Goal: Use online tool/utility: Utilize a website feature to perform a specific function

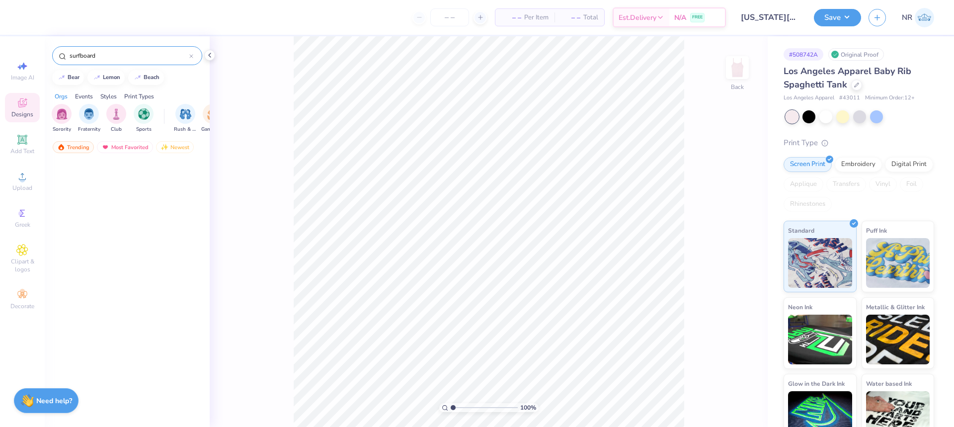
scroll to position [422, 0]
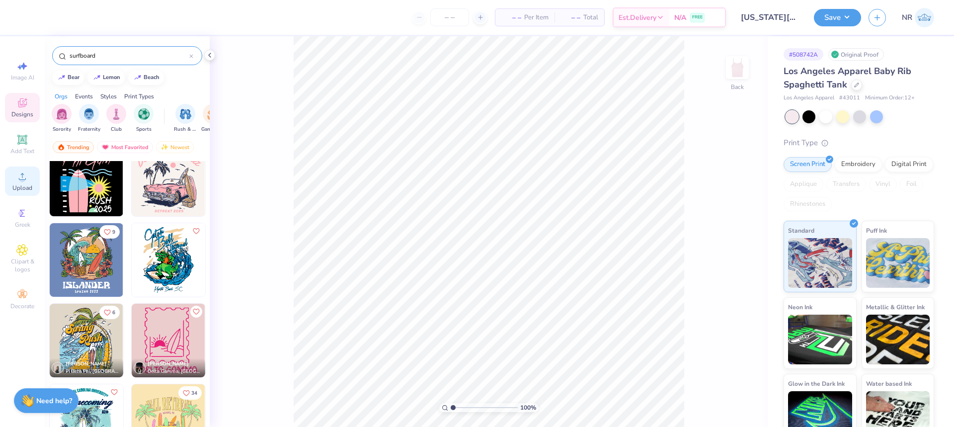
click at [24, 177] on icon at bounding box center [22, 177] width 12 height 12
click at [723, 187] on input "8.93" at bounding box center [731, 186] width 36 height 14
type input "8.00"
type input "4.87"
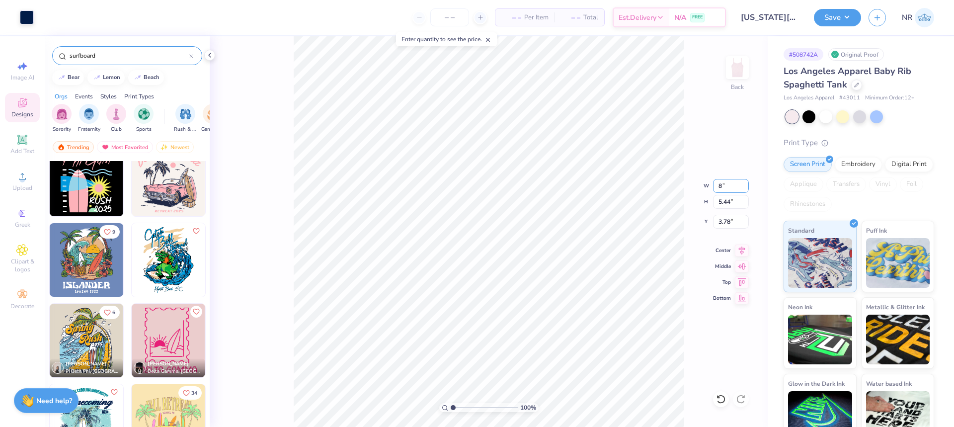
type input "4.06"
click at [723, 184] on input "8.00" at bounding box center [731, 186] width 36 height 14
type input "7.00"
type input "4.27"
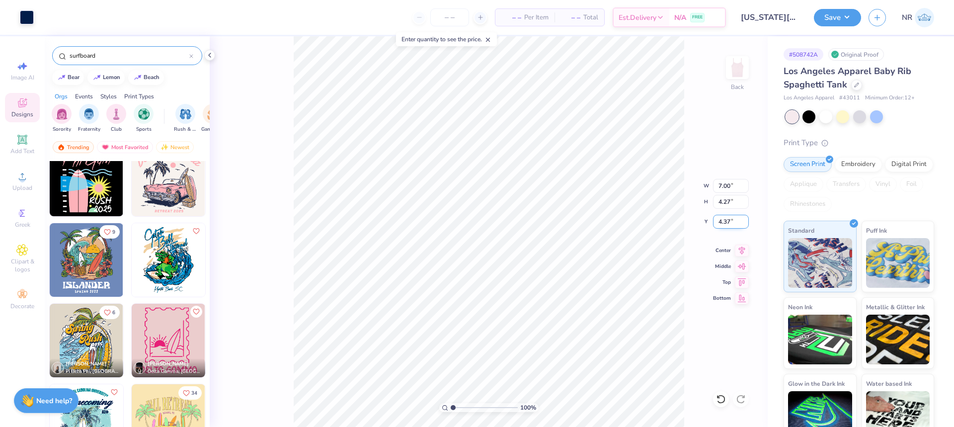
click at [725, 221] on input "4.37" at bounding box center [731, 222] width 36 height 14
click at [718, 223] on input "3.00" at bounding box center [731, 222] width 36 height 14
click at [728, 224] on input "1.00" at bounding box center [731, 222] width 36 height 14
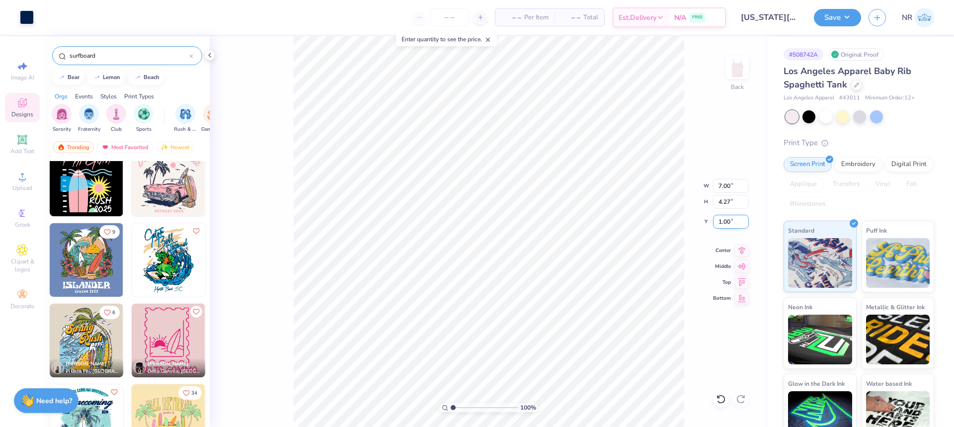
click at [728, 224] on input "1.00" at bounding box center [731, 222] width 36 height 14
type input "1.50"
click at [724, 189] on input "7.00" at bounding box center [731, 186] width 36 height 14
type input "8.00"
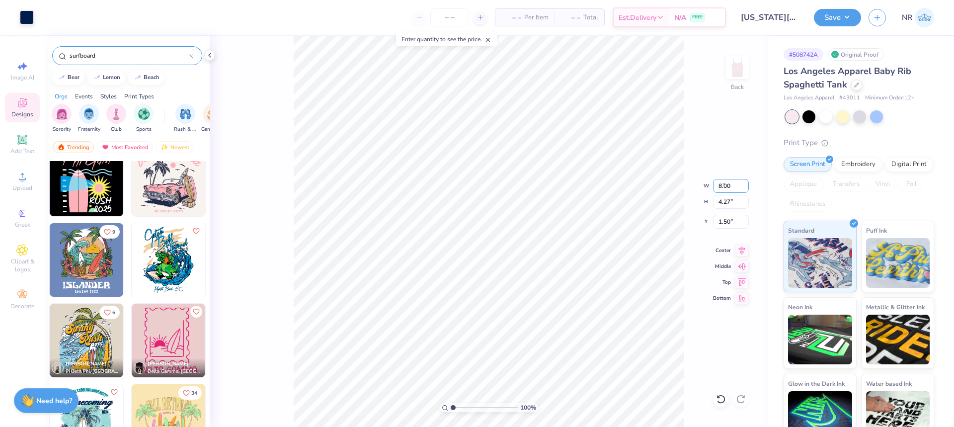
type input "4.87"
click at [743, 245] on icon at bounding box center [742, 249] width 14 height 12
click at [722, 221] on input "1.20" at bounding box center [731, 222] width 36 height 14
drag, startPoint x: 722, startPoint y: 221, endPoint x: 760, endPoint y: 223, distance: 37.8
click at [723, 221] on input "1.20" at bounding box center [731, 222] width 36 height 14
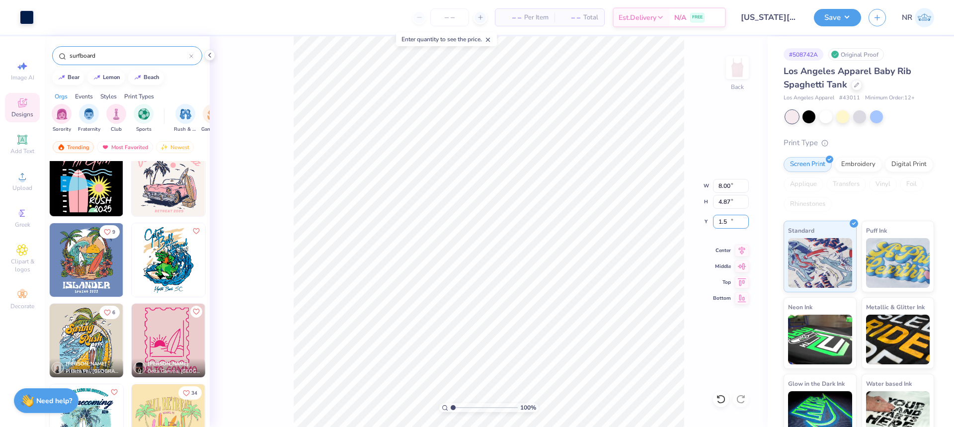
type input "1.50"
click at [743, 252] on icon at bounding box center [742, 249] width 14 height 12
